Goal: Find specific page/section: Find specific page/section

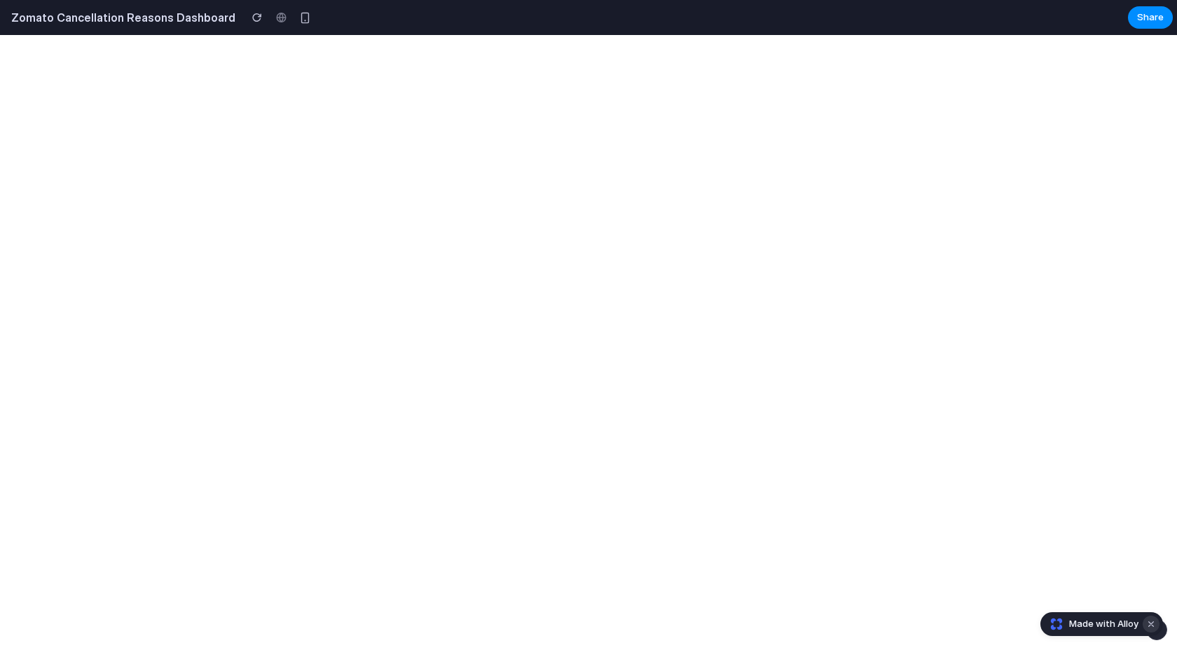
click at [1154, 623] on button "Dismiss watermark" at bounding box center [1151, 624] width 17 height 17
